Goal: Communication & Community: Answer question/provide support

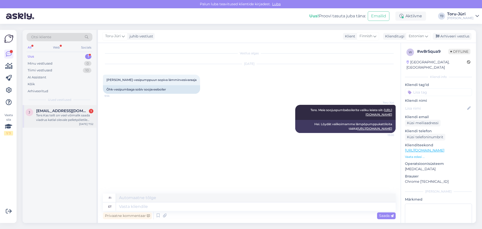
click at [66, 115] on div "Tere.Kas teilt on veel võimalik saada viadrus katlal olevale pelletpõletile sed…" at bounding box center [64, 117] width 57 height 9
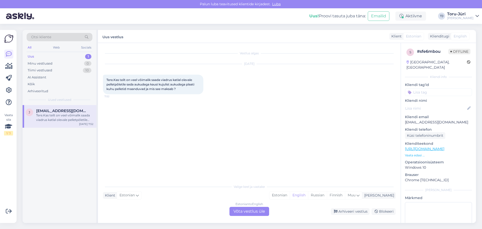
click at [242, 209] on div "Estonian to English Võta vestlus üle" at bounding box center [250, 211] width 40 height 9
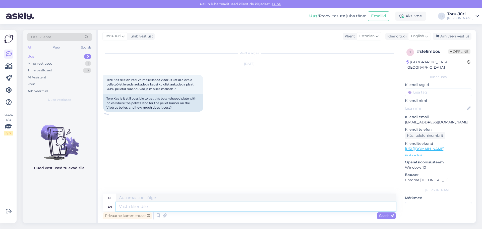
click at [143, 205] on textarea at bounding box center [256, 206] width 280 height 9
click at [420, 34] on span "English" at bounding box center [417, 36] width 13 height 6
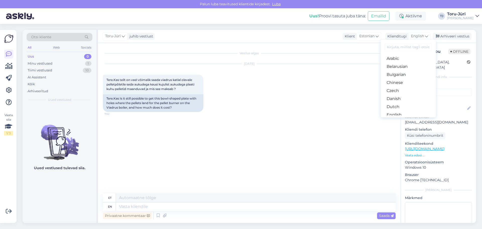
click at [402, 119] on link "Estonian" at bounding box center [408, 123] width 55 height 8
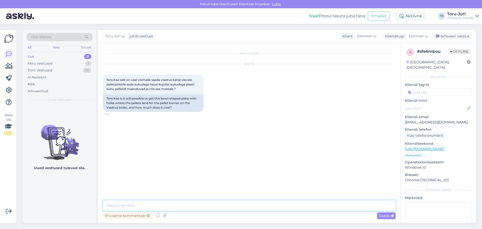
click at [145, 203] on textarea at bounding box center [249, 205] width 293 height 11
type textarea "Tere."
type textarea "On meil laoseisus täiesti olemas."
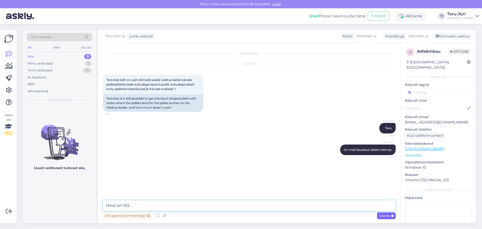
type textarea "Hind on 153.-"
click at [383, 217] on span "Saada" at bounding box center [386, 215] width 15 height 5
drag, startPoint x: 406, startPoint y: 117, endPoint x: 411, endPoint y: 117, distance: 5.3
click at [411, 120] on p "[EMAIL_ADDRESS][DOMAIN_NAME]" at bounding box center [438, 122] width 67 height 5
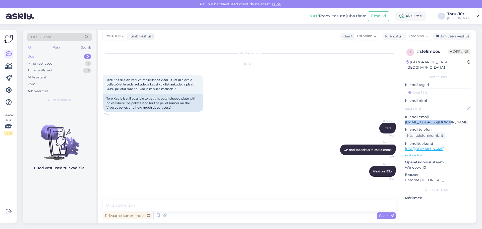
drag, startPoint x: 405, startPoint y: 117, endPoint x: 448, endPoint y: 116, distance: 43.0
click at [448, 120] on p "[EMAIL_ADDRESS][DOMAIN_NAME]" at bounding box center [438, 122] width 67 height 5
copy p "[EMAIL_ADDRESS][DOMAIN_NAME]"
click at [53, 65] on div "Minu vestlused 1" at bounding box center [60, 63] width 66 height 7
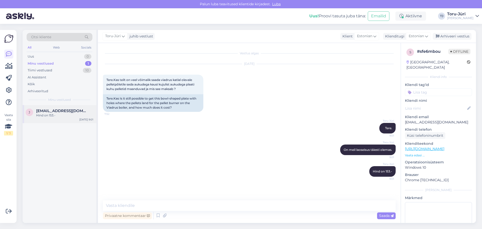
click at [48, 114] on div "Hind on 153.-" at bounding box center [64, 115] width 57 height 5
click at [40, 56] on div "Uus 0" at bounding box center [60, 56] width 66 height 7
